Goal: Find specific page/section: Find specific page/section

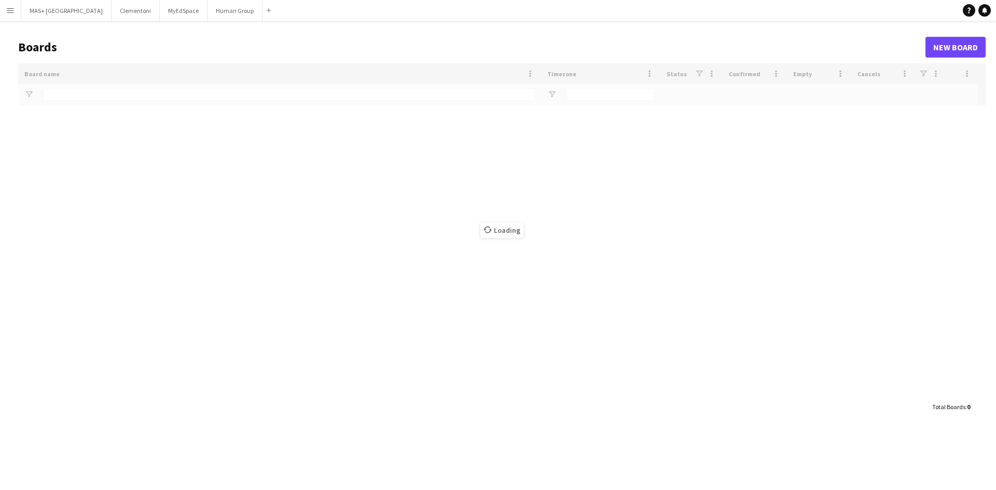
type input "**********"
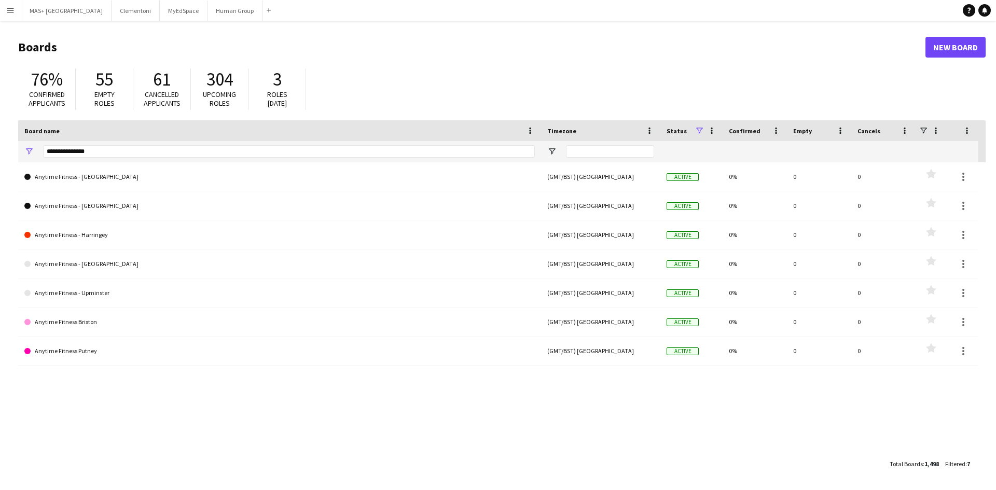
click at [7, 10] on app-icon "Menu" at bounding box center [10, 10] width 8 height 8
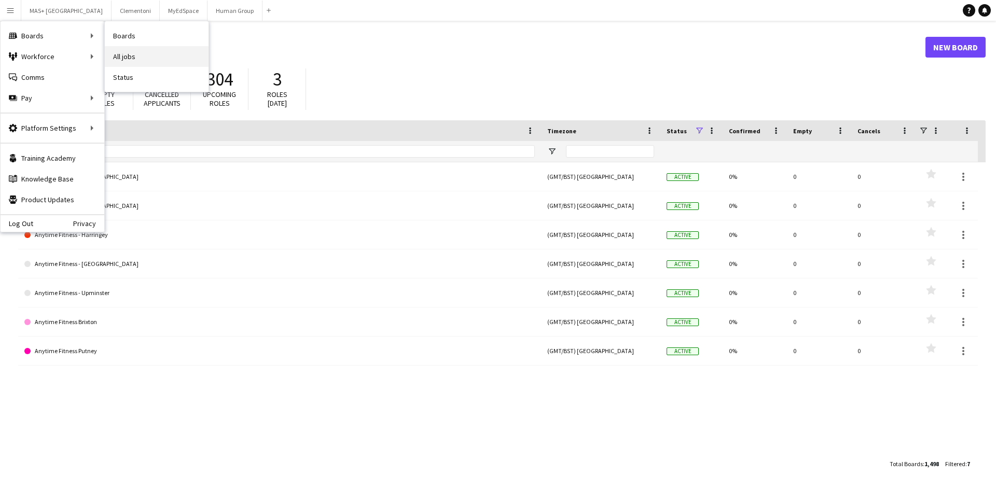
click at [141, 55] on link "All jobs" at bounding box center [157, 56] width 104 height 21
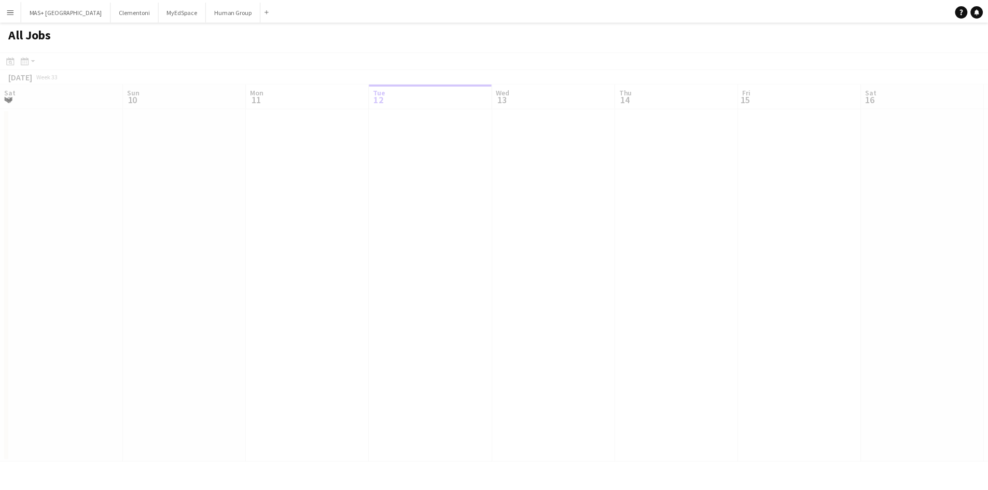
scroll to position [0, 248]
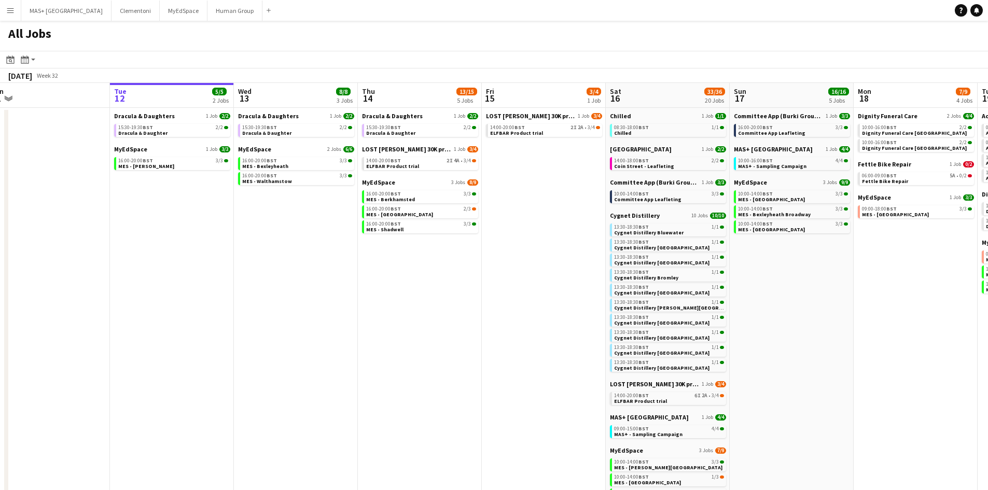
click at [606, 298] on app-all-jobs "All Jobs Date picker AUG 2025 AUG 2025 Monday M Tuesday T Wednesday W Thursday …" at bounding box center [494, 338] width 988 height 635
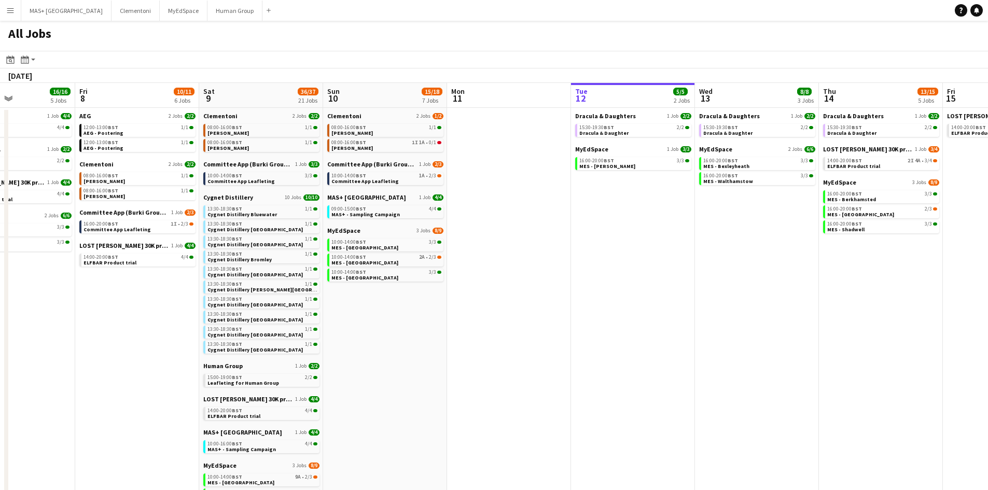
click at [542, 352] on app-all-jobs "All Jobs Date picker AUG 2025 AUG 2025 Monday M Tuesday T Wednesday W Thursday …" at bounding box center [494, 338] width 988 height 635
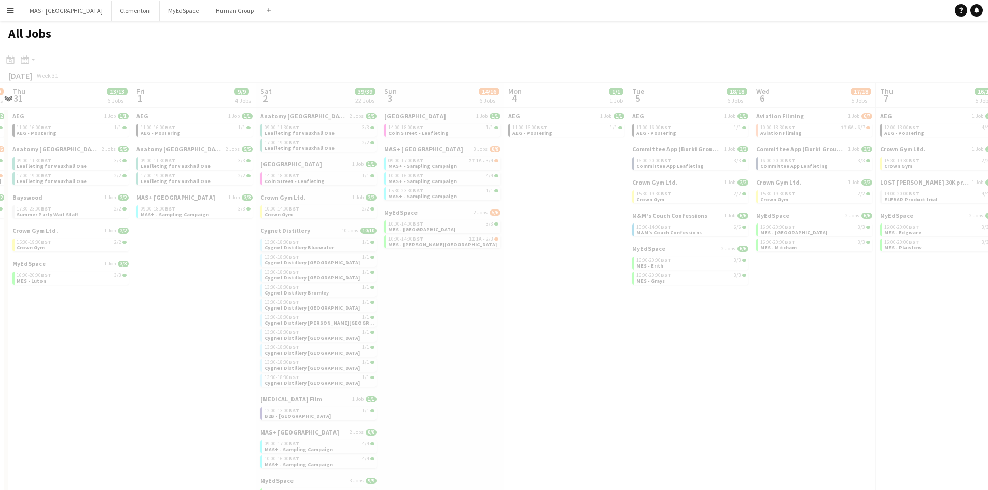
drag, startPoint x: 518, startPoint y: 368, endPoint x: 181, endPoint y: 384, distance: 338.2
click at [545, 367] on app-all-jobs "All Jobs Date picker AUG 2025 AUG 2025 Monday M Tuesday T Wednesday W Thursday …" at bounding box center [494, 338] width 988 height 635
drag, startPoint x: 246, startPoint y: 384, endPoint x: 549, endPoint y: 386, distance: 303.6
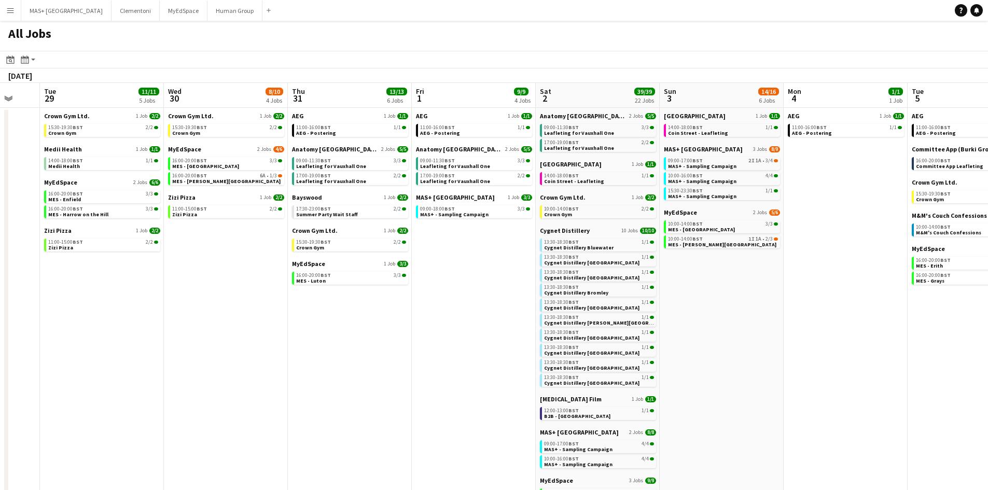
drag, startPoint x: 185, startPoint y: 388, endPoint x: 411, endPoint y: 369, distance: 227.0
click at [700, 360] on app-calendar-viewport "Sun 27 19/19 7 Jobs Mon 28 Tue 29 11/11 5 Jobs Wed 30 8/10 4 Jobs Thu 31 13/13 …" at bounding box center [494, 369] width 988 height 572
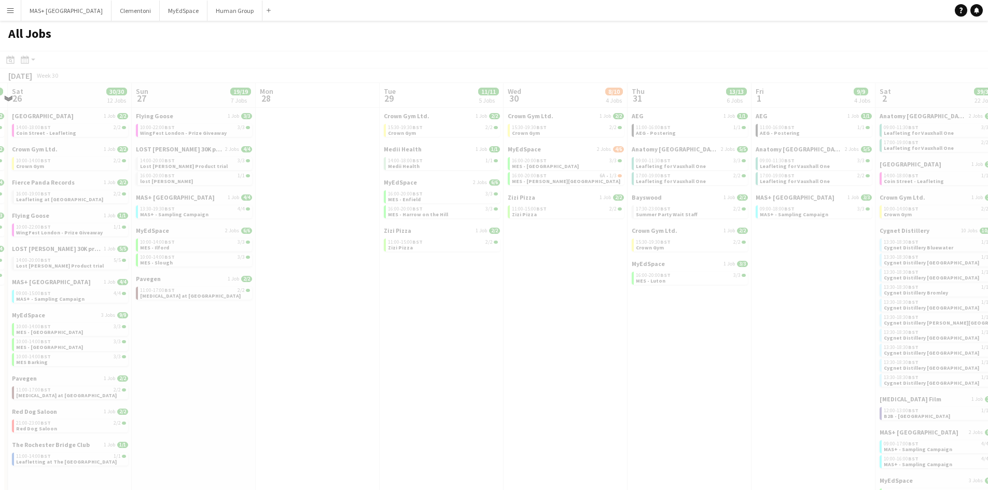
click at [701, 374] on app-all-jobs "All Jobs Date picker AUG 2025 AUG 2025 Monday M Tuesday T Wednesday W Thursday …" at bounding box center [494, 338] width 988 height 635
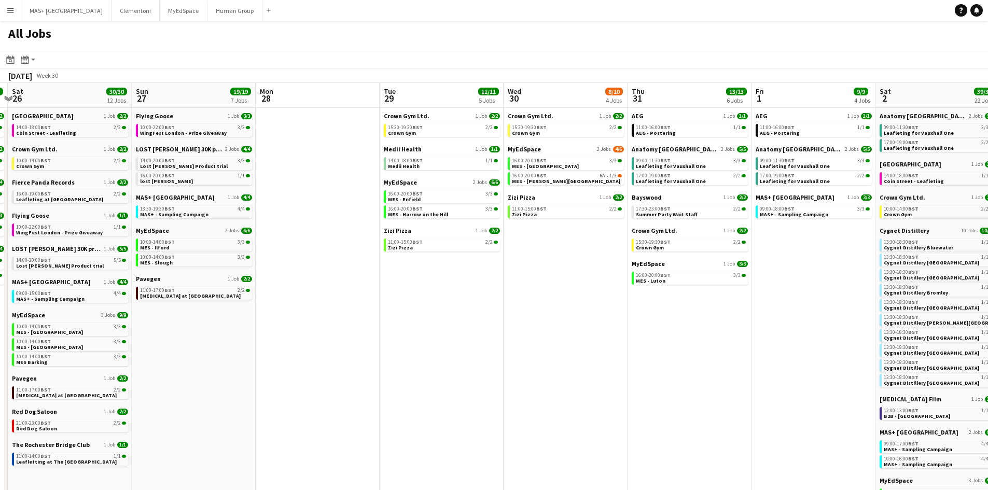
scroll to position [0, 219]
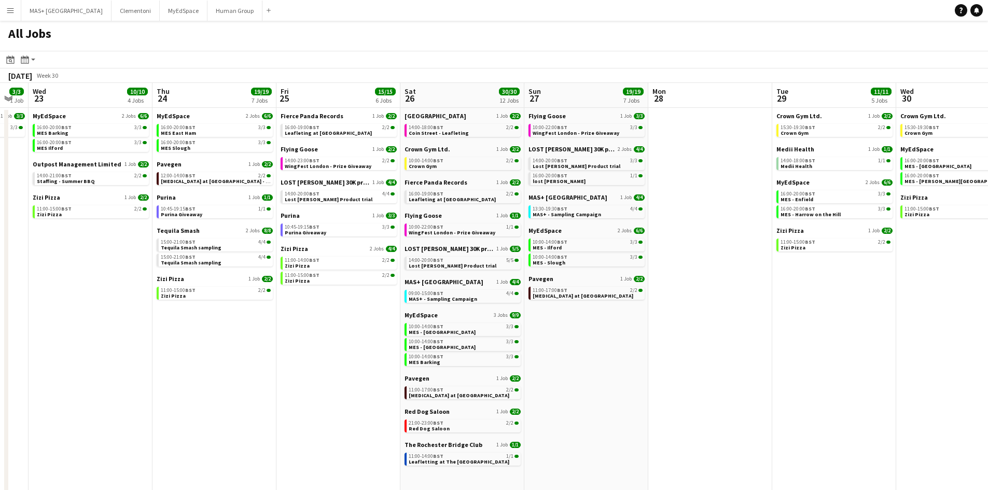
drag, startPoint x: 366, startPoint y: 367, endPoint x: 758, endPoint y: 366, distance: 391.2
click at [758, 366] on app-calendar-viewport "Mon 21 2/2 1 Job Tue 22 3/3 1 Job Wed 23 10/10 4 Jobs Thu 24 19/19 7 Jobs Fri 2…" at bounding box center [494, 369] width 988 height 572
click at [449, 296] on span "MAS+ - Sampling Campaign" at bounding box center [442, 299] width 68 height 7
click at [469, 300] on span "MAS+ - Sampling Campaign" at bounding box center [442, 299] width 68 height 7
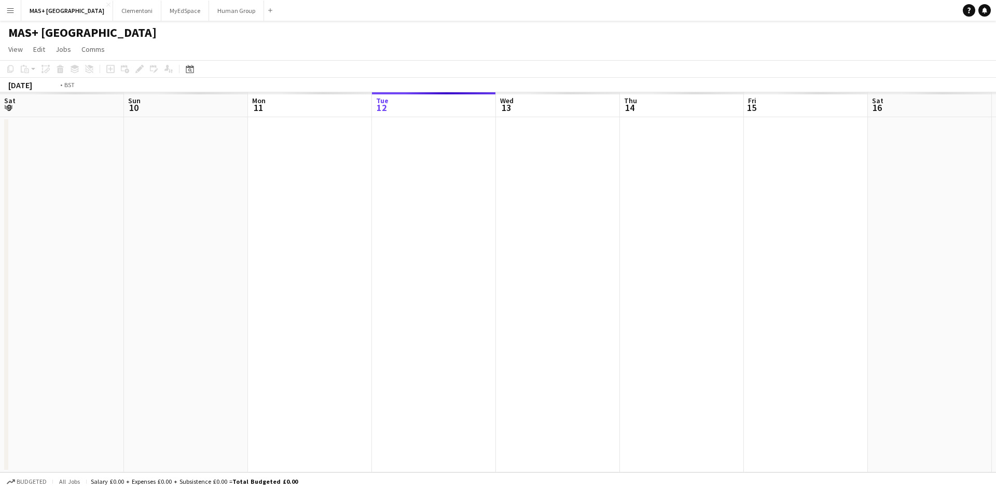
scroll to position [0, 357]
